Goal: Find contact information: Find contact information

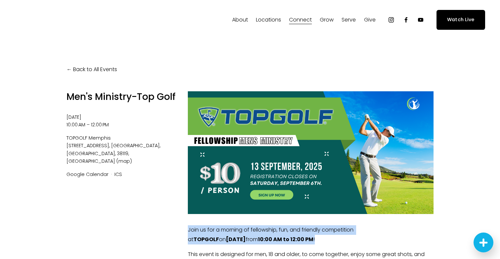
click at [0, 0] on span "Staff" at bounding box center [0, 0] width 0 height 0
click at [89, 66] on link "Back to All Events" at bounding box center [91, 70] width 51 height 10
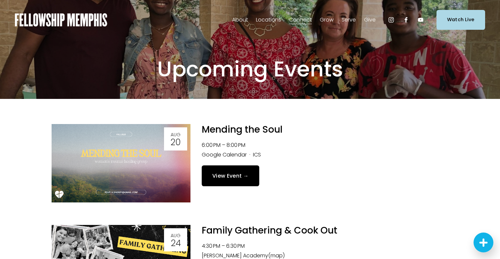
click at [0, 0] on span "Staff" at bounding box center [0, 0] width 0 height 0
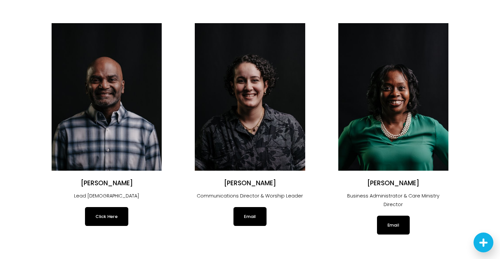
scroll to position [48, 0]
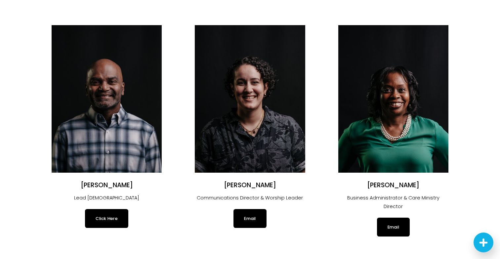
click at [339, 199] on p "Business Administrator & Care Ministry Director" at bounding box center [393, 202] width 110 height 17
